Goal: Transaction & Acquisition: Purchase product/service

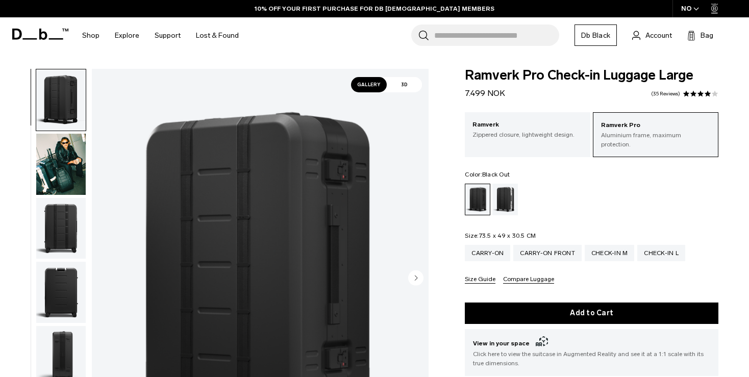
click at [491, 91] on span "7.499 NOK" at bounding box center [485, 93] width 40 height 10
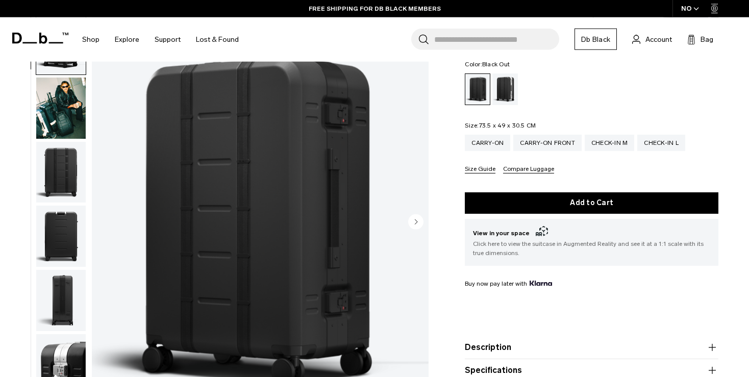
scroll to position [21, 0]
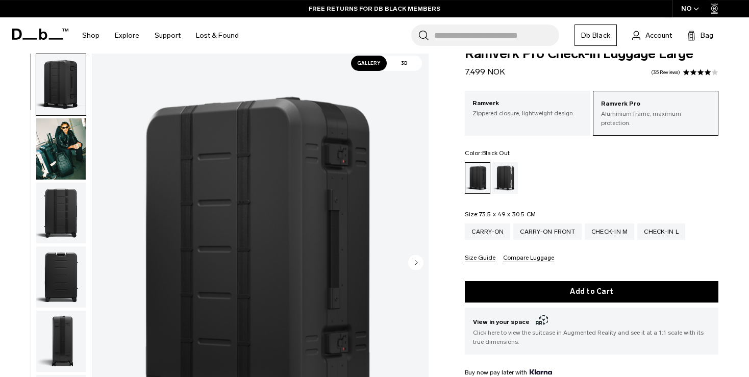
click at [488, 211] on span "73.5 x 49 x 30.5 CM" at bounding box center [507, 214] width 57 height 7
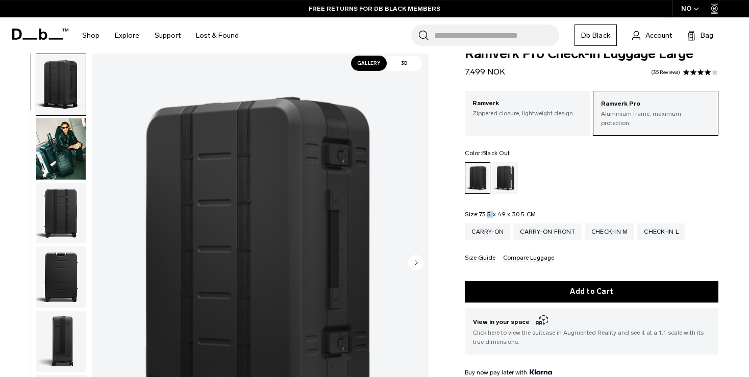
click at [488, 211] on span "73.5 x 49 x 30.5 CM" at bounding box center [507, 214] width 57 height 7
click at [650, 226] on div "Check-in L" at bounding box center [662, 232] width 48 height 16
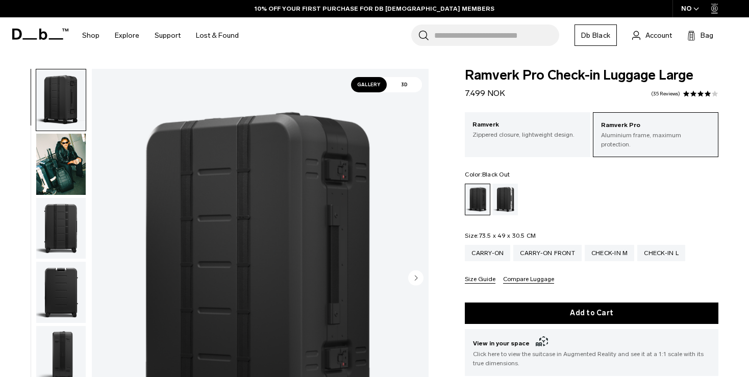
click at [476, 93] on span "7.499 NOK" at bounding box center [485, 93] width 40 height 10
click at [497, 126] on p "Ramverk" at bounding box center [528, 125] width 110 height 10
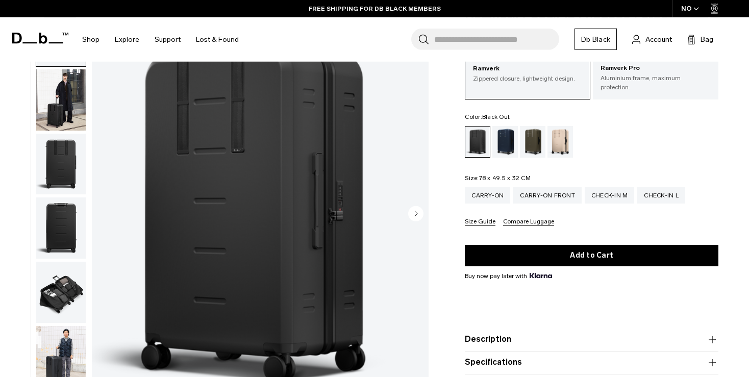
scroll to position [46, 0]
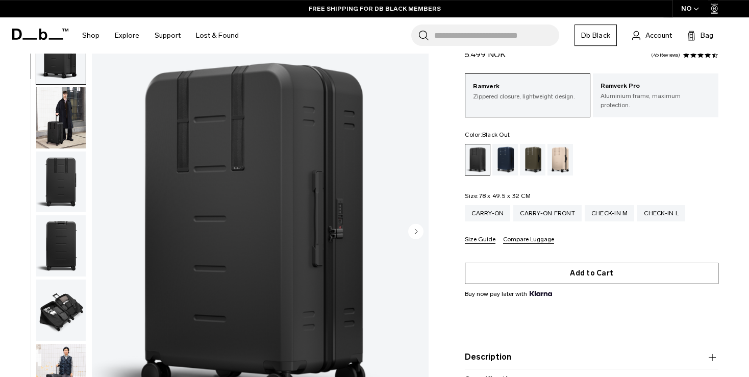
click at [538, 263] on button "Add to Cart" at bounding box center [592, 272] width 254 height 21
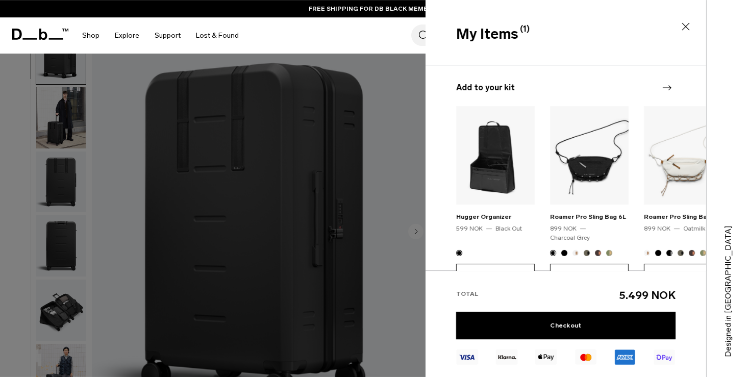
scroll to position [90, 0]
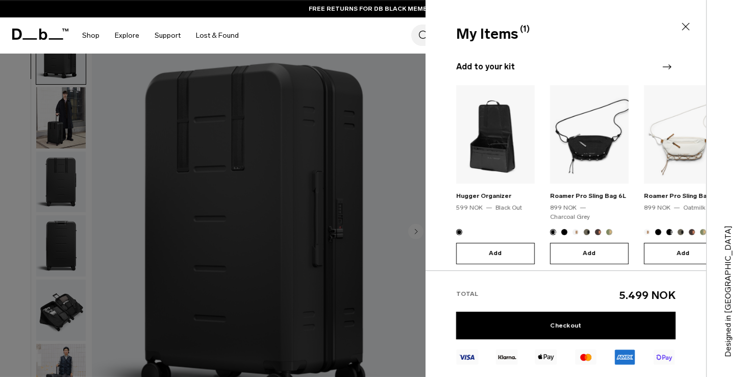
click at [645, 301] on span "5.499 NOK" at bounding box center [648, 295] width 56 height 13
click at [577, 60] on div "Add to your kit Hugger Organizer 599 NOK Black Out Add Roamer Pro Sling Bag 6L …" at bounding box center [566, 162] width 281 height 237
click at [689, 26] on icon at bounding box center [686, 26] width 12 height 12
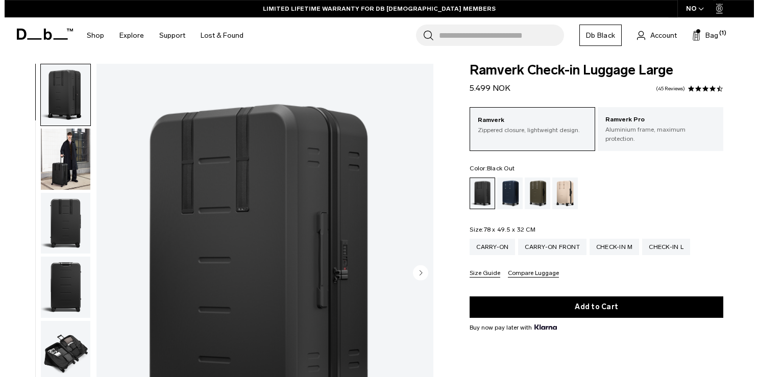
scroll to position [0, 0]
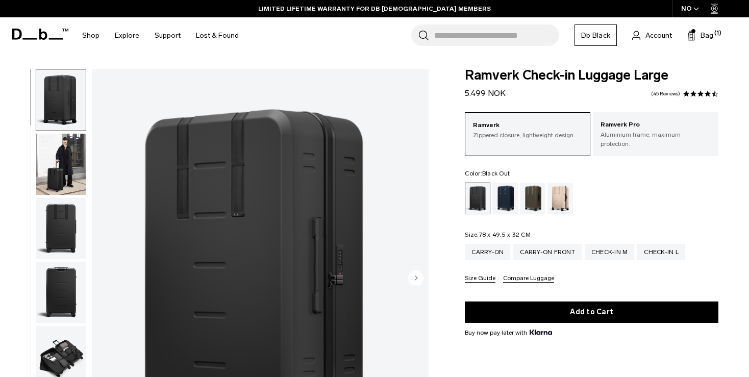
click at [603, 36] on link "Db Black" at bounding box center [596, 35] width 42 height 21
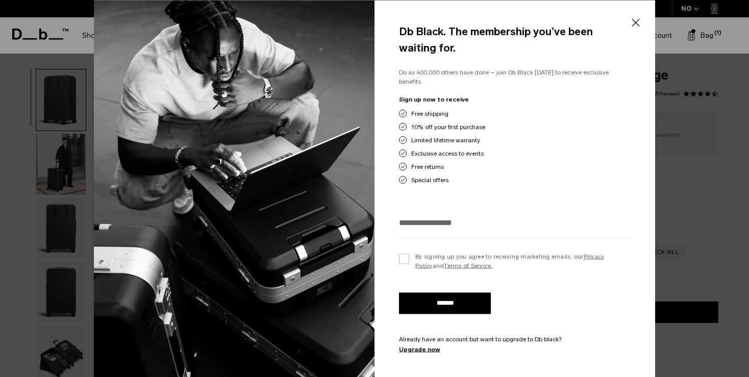
click at [638, 20] on button "Close" at bounding box center [635, 22] width 13 height 21
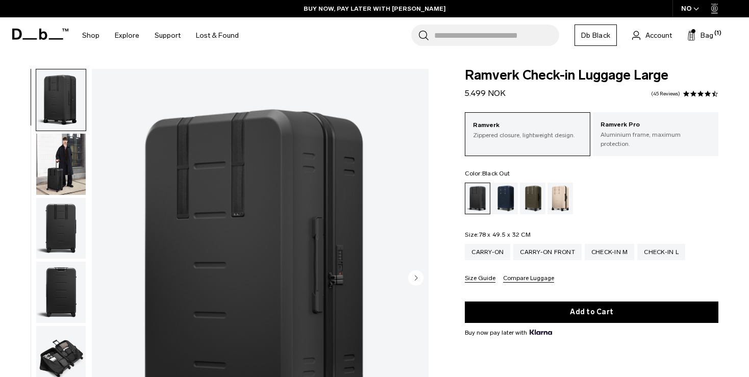
click at [699, 11] on div "NO" at bounding box center [691, 8] width 36 height 17
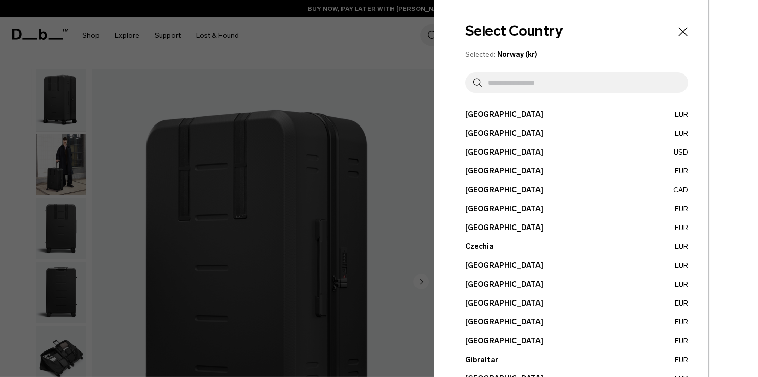
click at [579, 80] on input "text" at bounding box center [581, 82] width 198 height 20
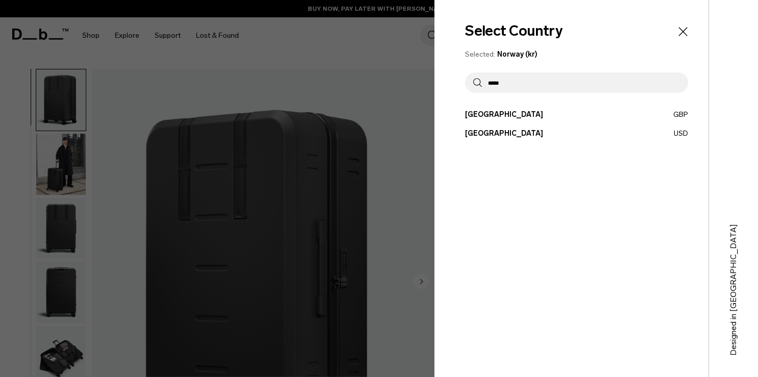
type input "*****"
click at [483, 133] on button "[GEOGRAPHIC_DATA] USD" at bounding box center [576, 133] width 223 height 11
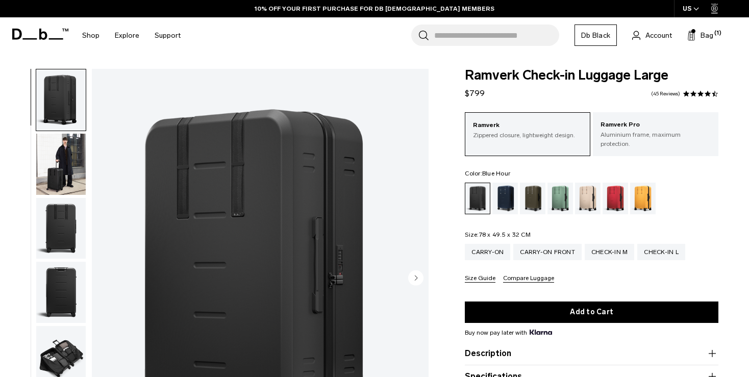
click at [508, 192] on div "Blue Hour" at bounding box center [506, 199] width 26 height 32
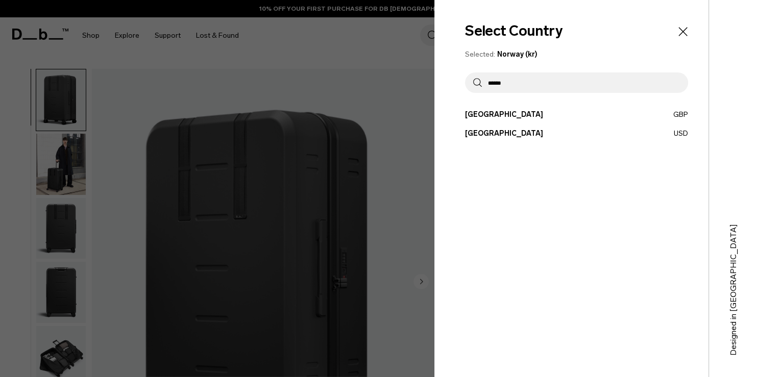
type input "******"
click at [489, 133] on button "United States USD" at bounding box center [576, 133] width 223 height 11
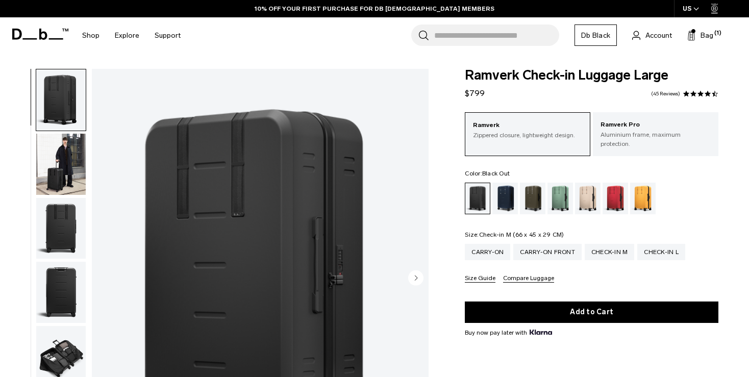
click at [607, 244] on div "Check-in M" at bounding box center [610, 252] width 50 height 16
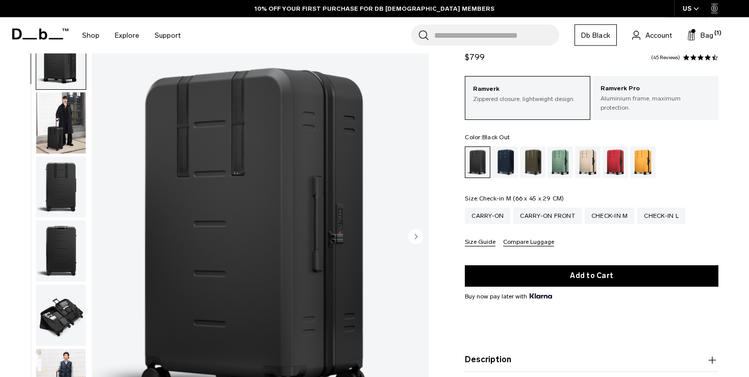
scroll to position [41, 0]
